Goal: Task Accomplishment & Management: Manage account settings

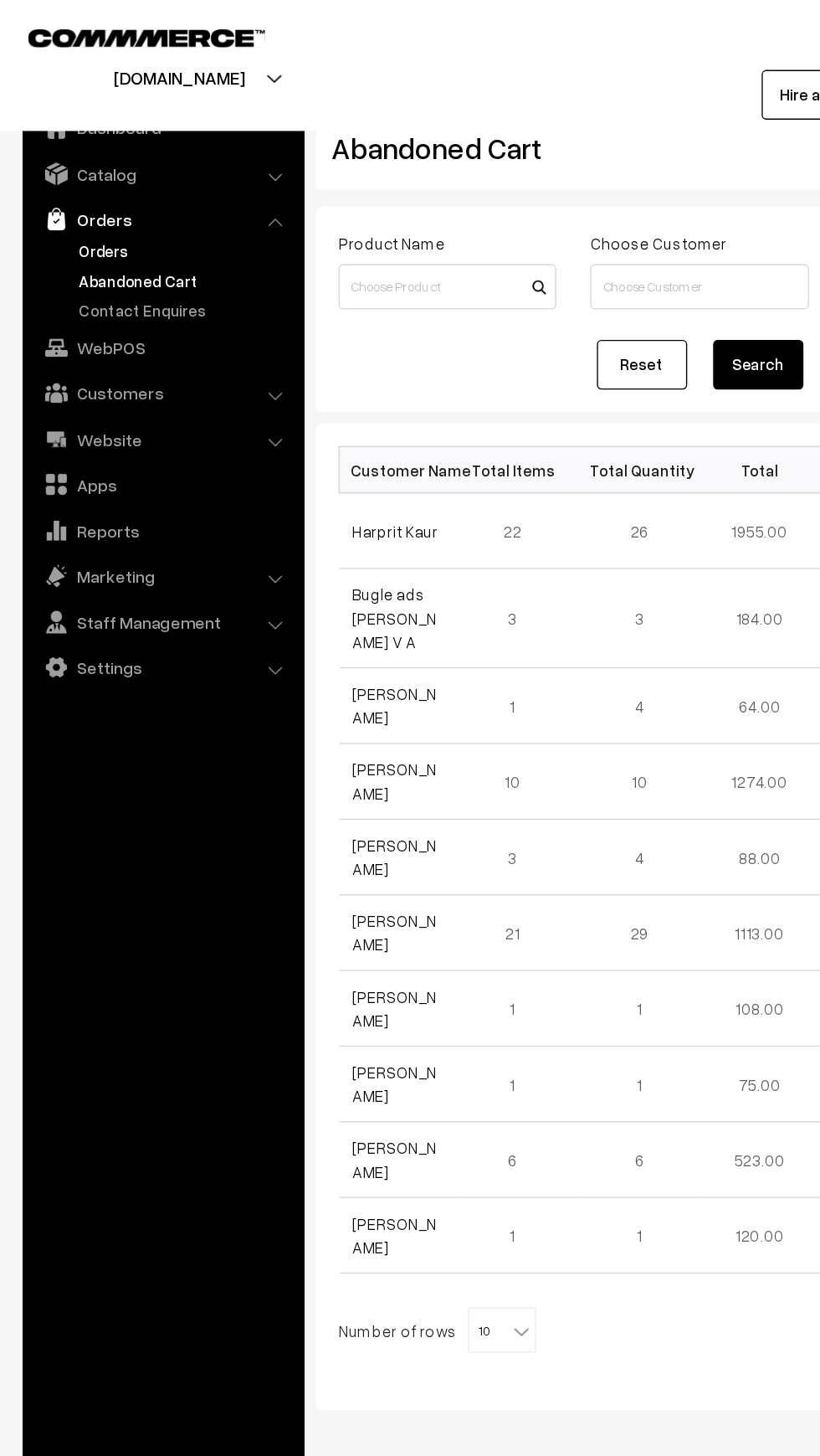
click at [69, 187] on link "Orders" at bounding box center [137, 186] width 166 height 17
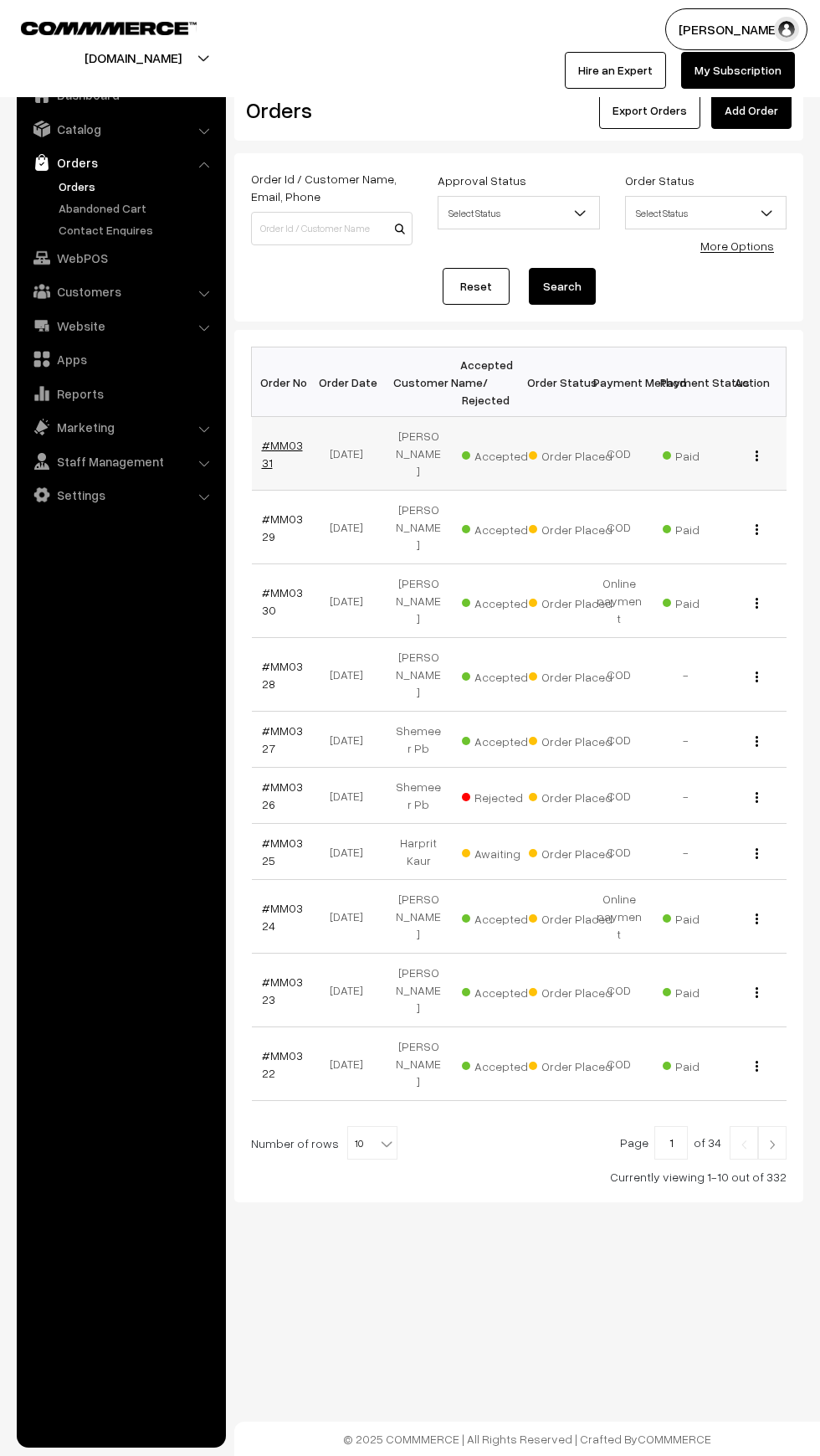
click at [284, 438] on link "#MM0331" at bounding box center [282, 454] width 41 height 32
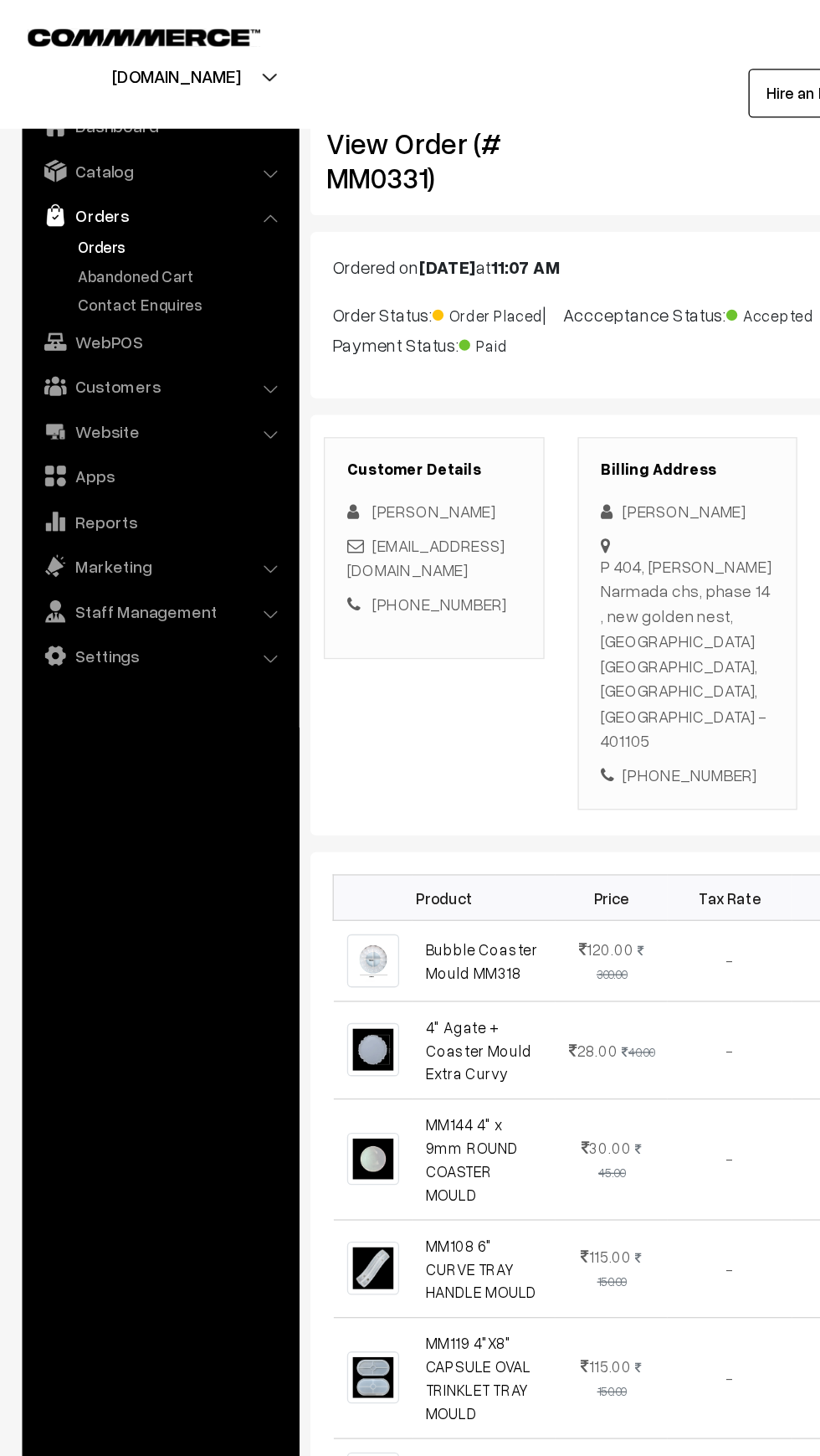
click at [62, 184] on link "Orders" at bounding box center [137, 186] width 166 height 17
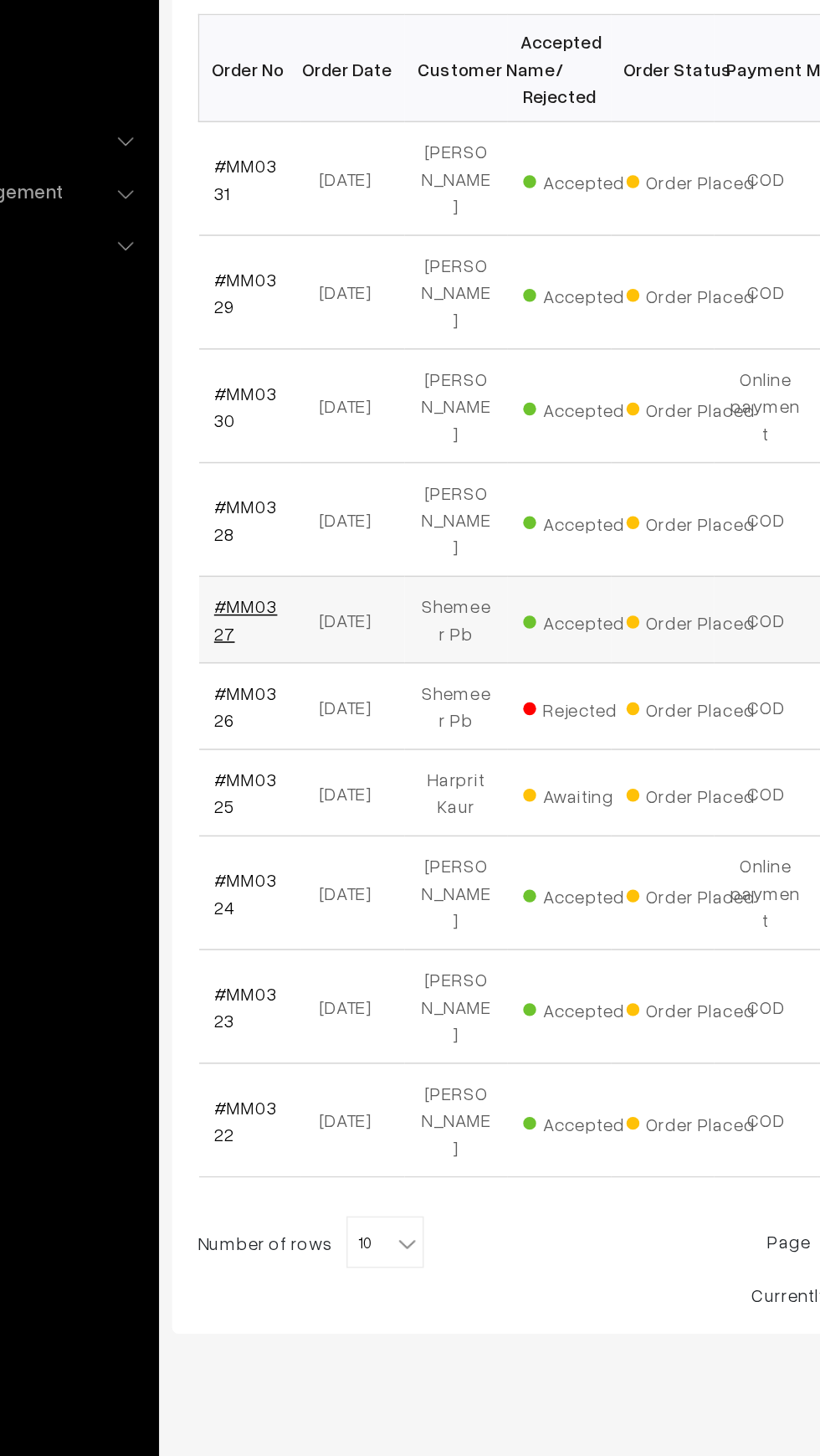
click at [265, 724] on link "#MM0327" at bounding box center [282, 739] width 41 height 32
